Goal: Task Accomplishment & Management: Manage account settings

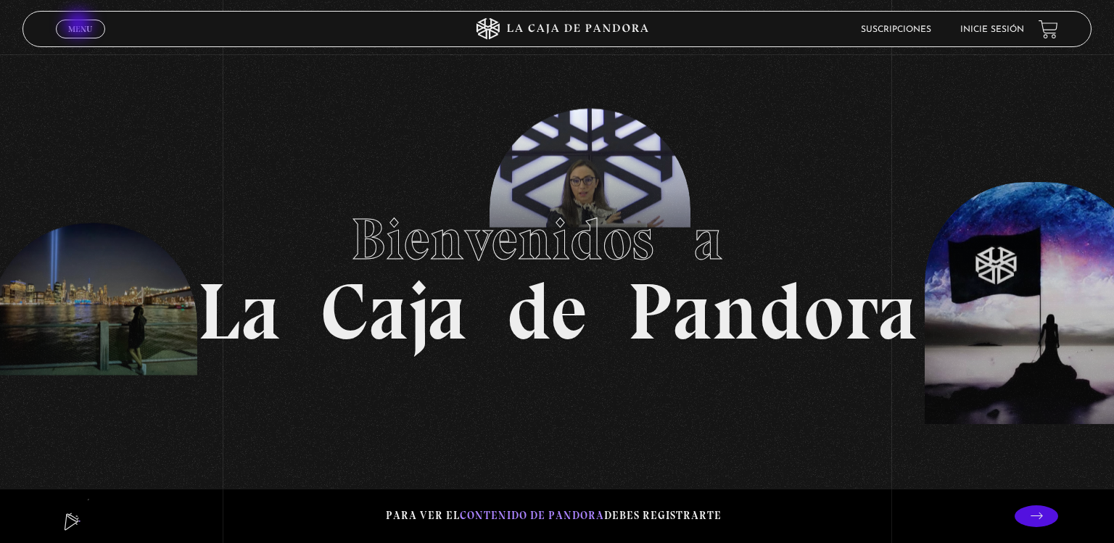
click at [80, 25] on span "Menu" at bounding box center [80, 29] width 24 height 9
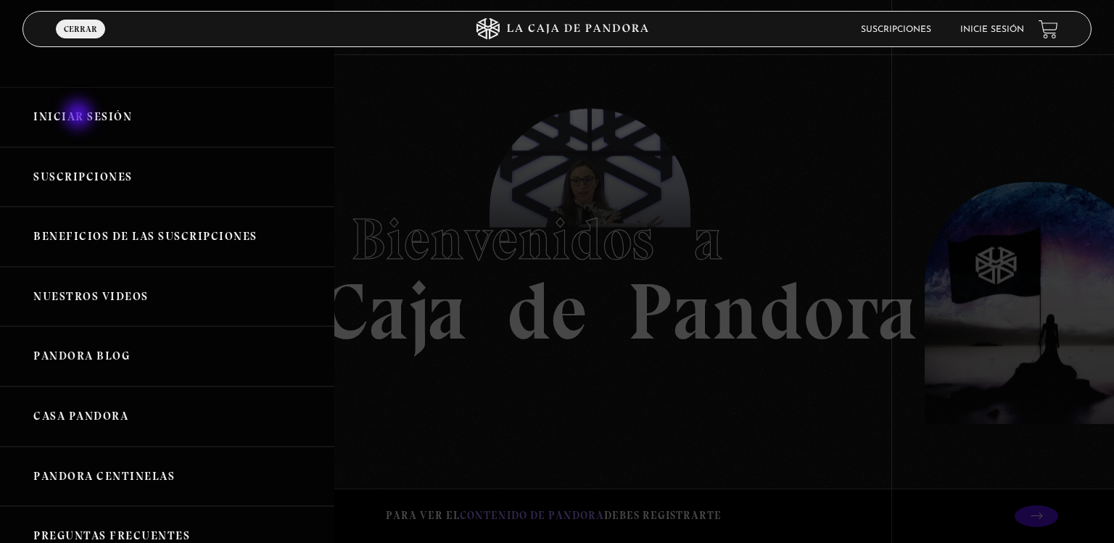
click at [80, 116] on link "Iniciar Sesión" at bounding box center [167, 117] width 334 height 60
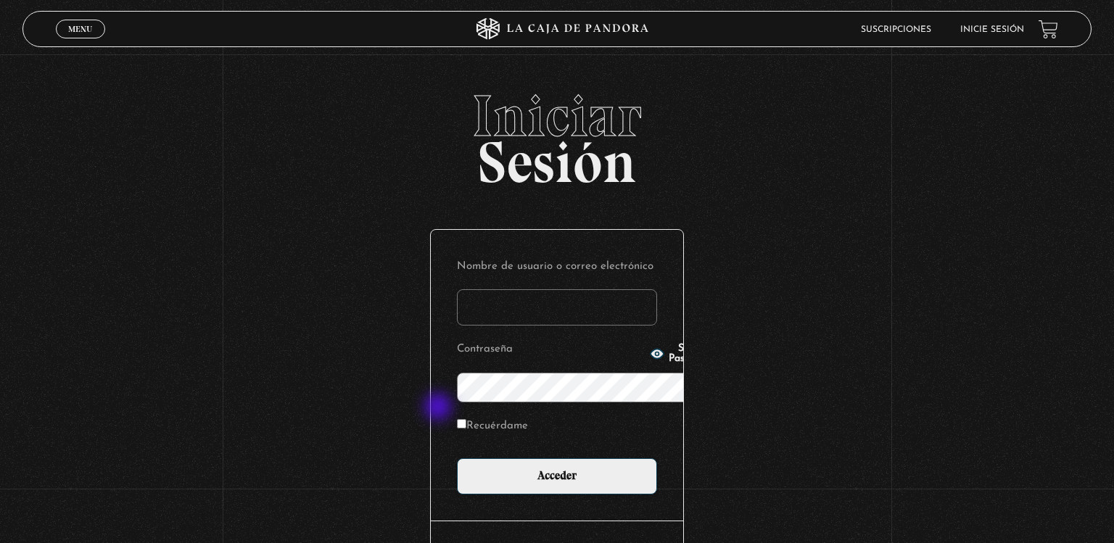
click at [457, 416] on label "Recuérdame" at bounding box center [492, 427] width 71 height 22
click at [457, 419] on input "Recuérdame" at bounding box center [461, 423] width 9 height 9
checkbox input "true"
